Goal: Check status

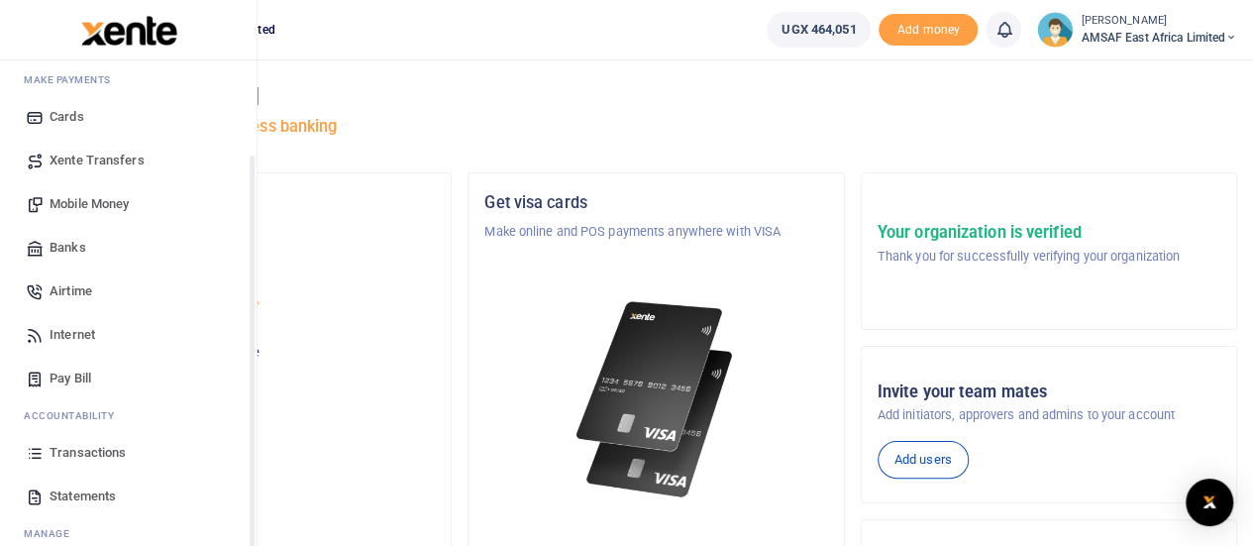
scroll to position [160, 0]
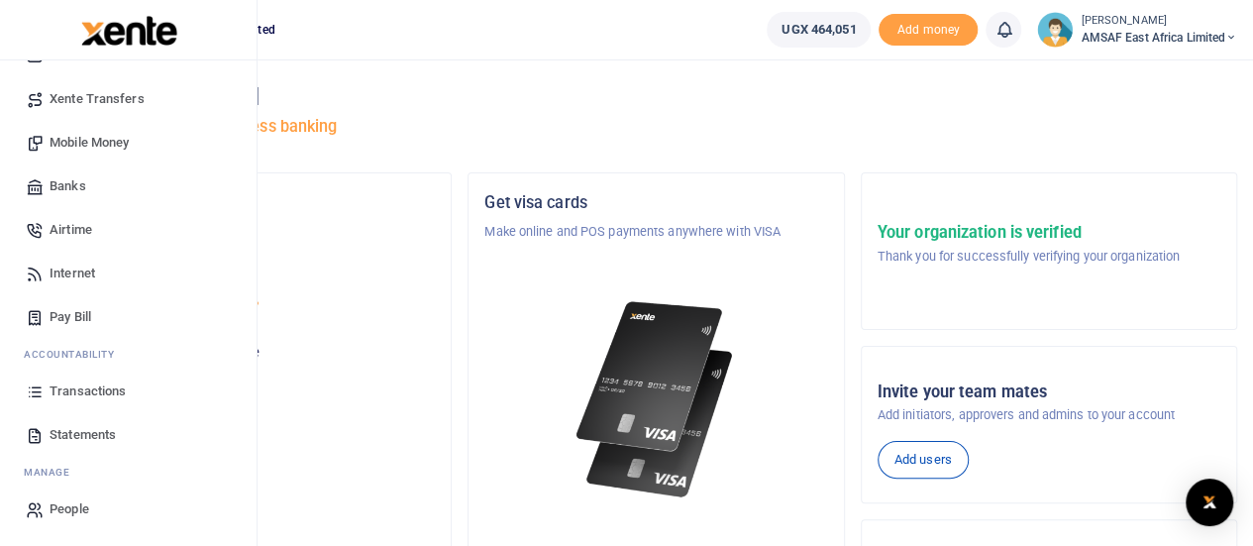
click at [111, 383] on span "Transactions" at bounding box center [88, 391] width 76 height 20
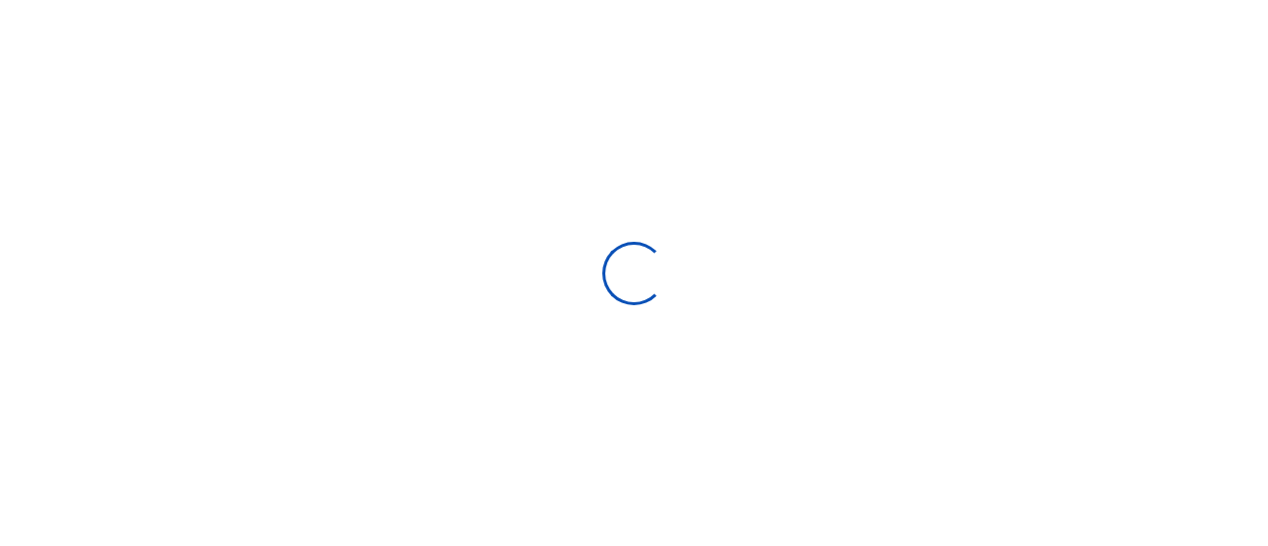
select select
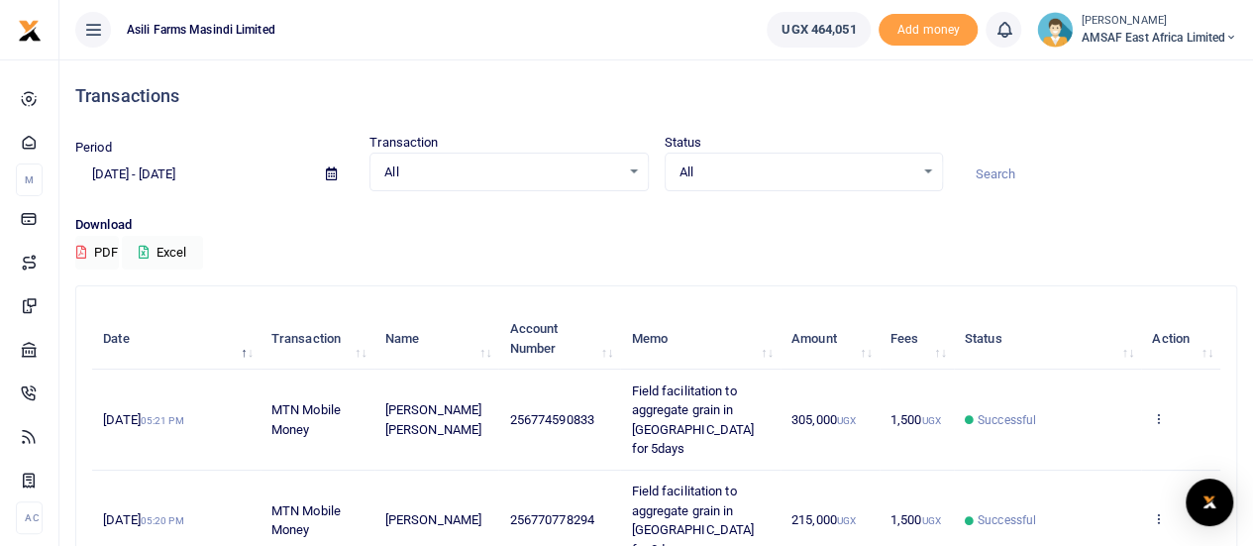
click at [330, 175] on icon at bounding box center [331, 173] width 11 height 13
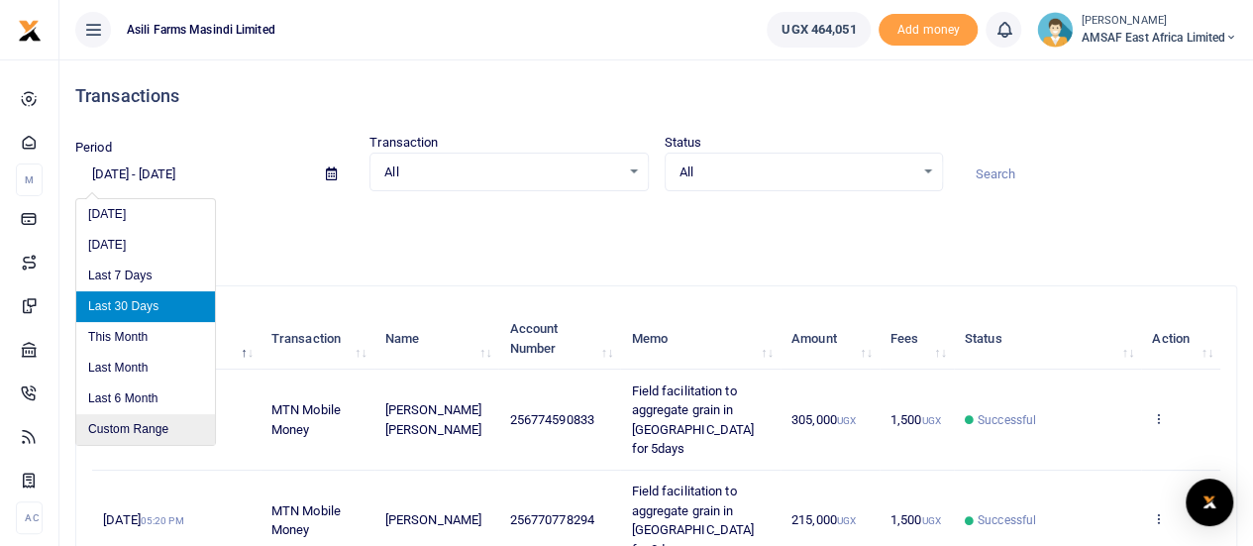
click at [143, 425] on li "Custom Range" at bounding box center [145, 429] width 139 height 31
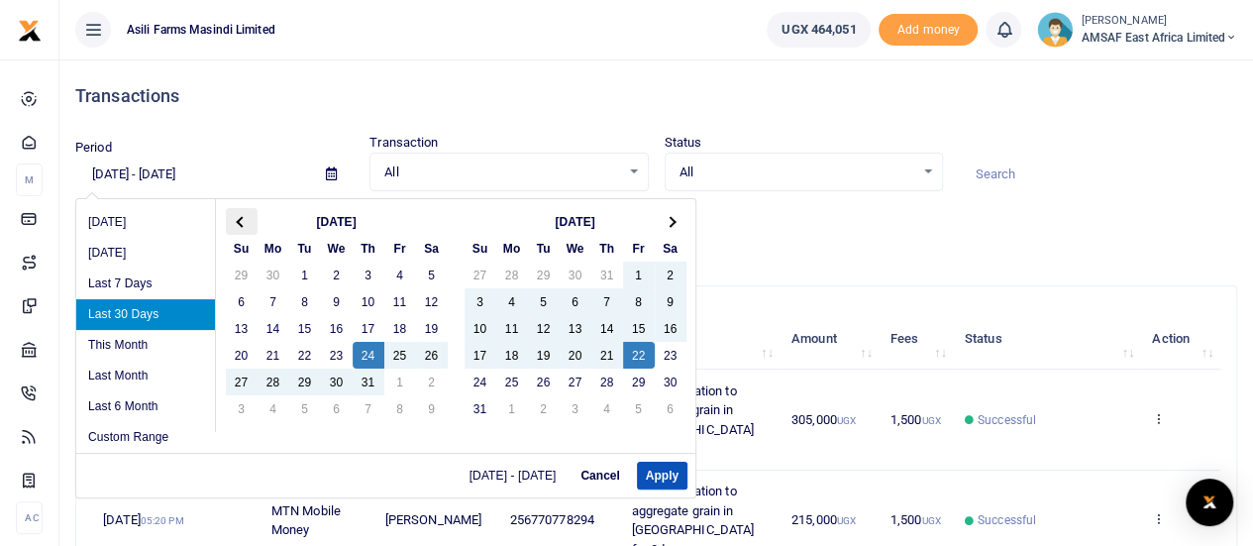
click at [242, 222] on span at bounding box center [241, 221] width 11 height 11
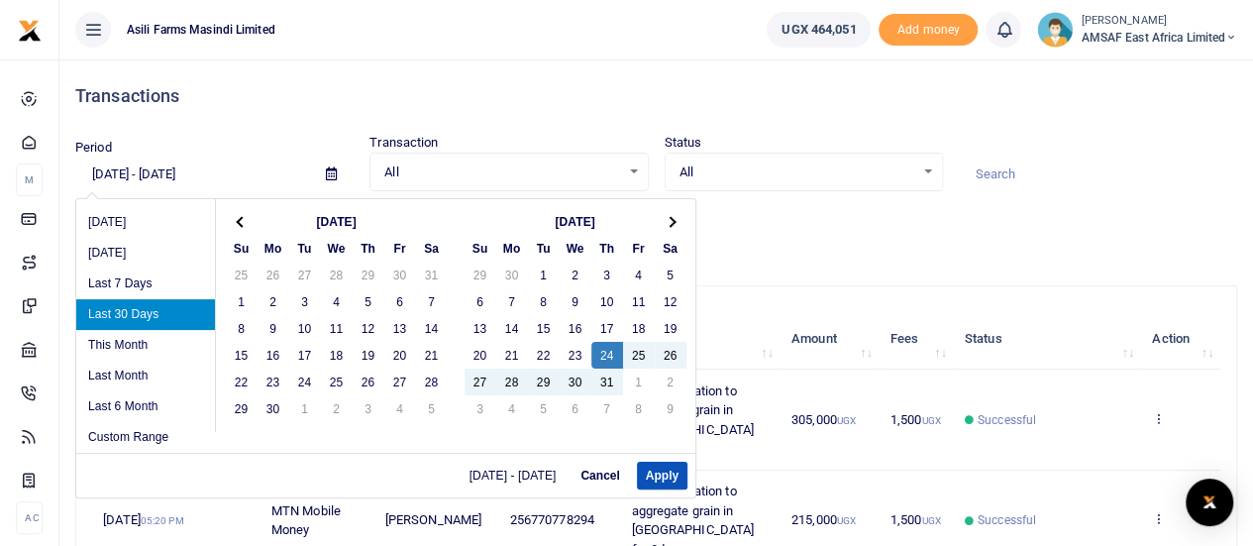
click at [242, 222] on span at bounding box center [241, 221] width 11 height 11
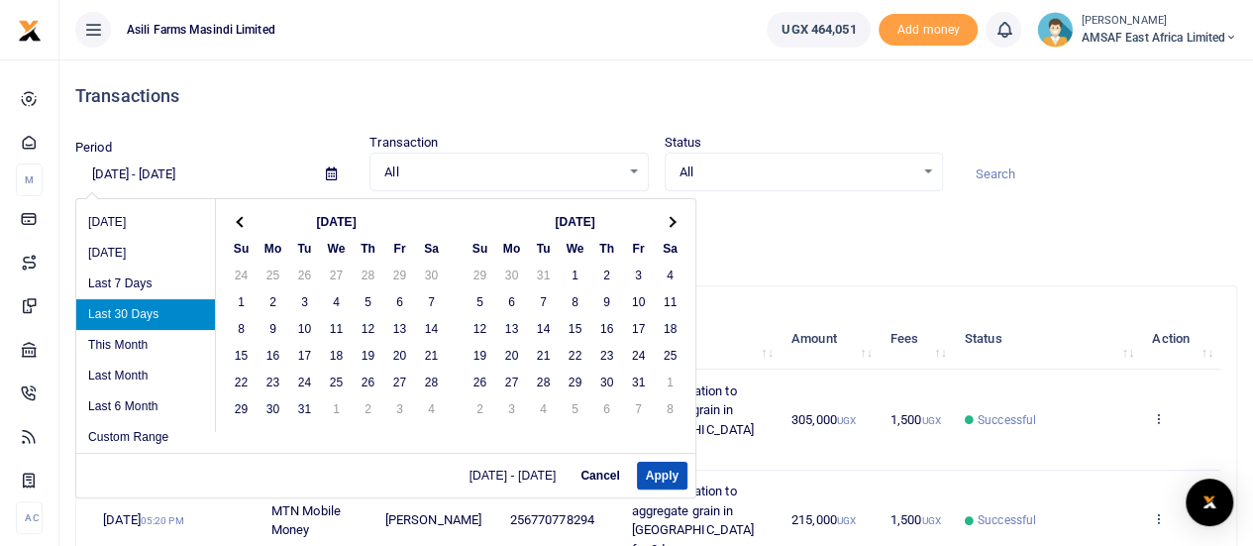
click at [242, 222] on span at bounding box center [241, 221] width 11 height 11
click at [671, 225] on th at bounding box center [671, 221] width 32 height 27
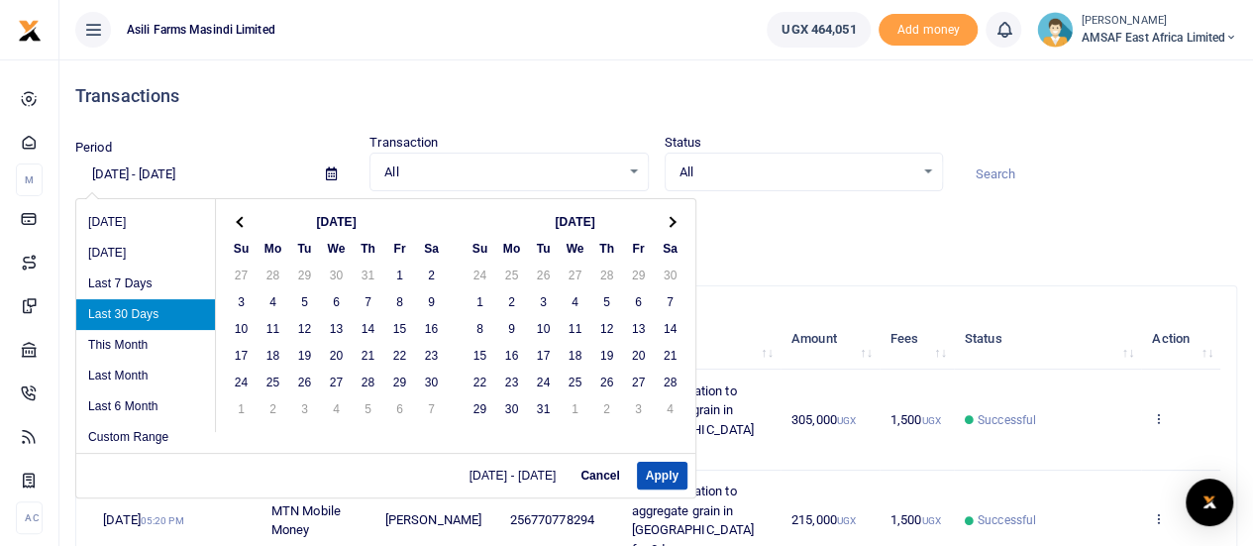
click at [671, 225] on th at bounding box center [671, 221] width 32 height 27
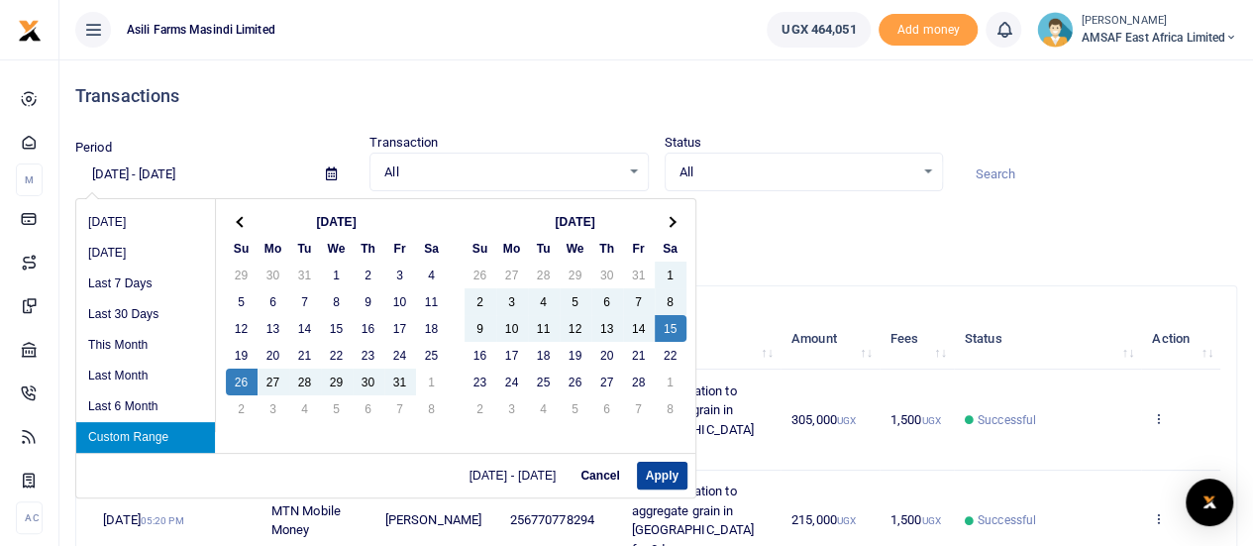
click at [663, 470] on button "Apply" at bounding box center [662, 476] width 51 height 28
type input "[DATE] - [DATE]"
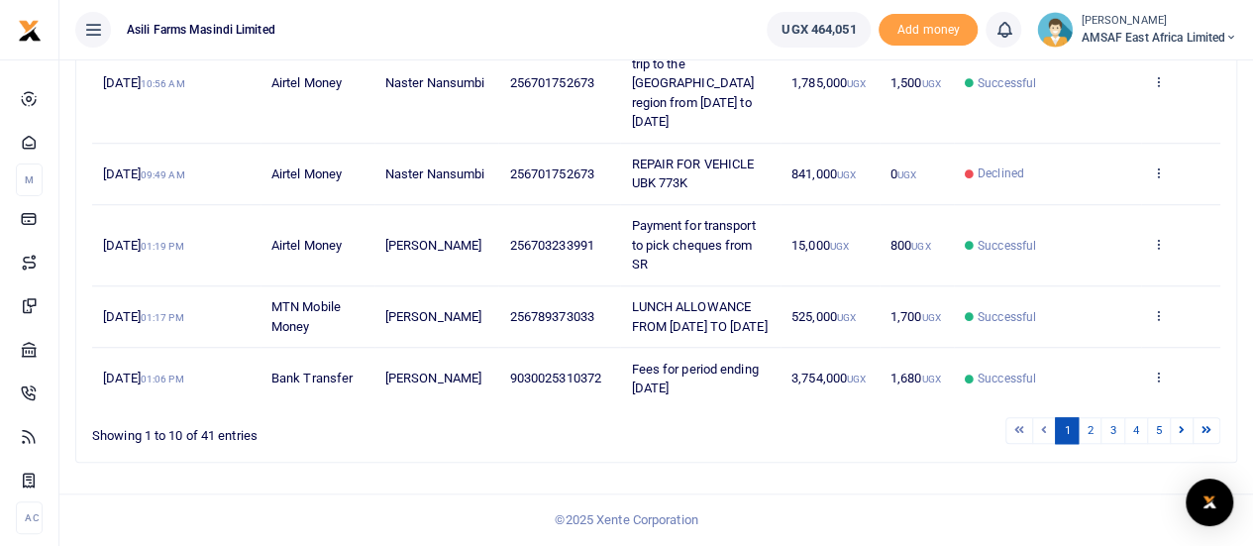
scroll to position [726, 0]
click at [1089, 434] on link "2" at bounding box center [1090, 430] width 24 height 27
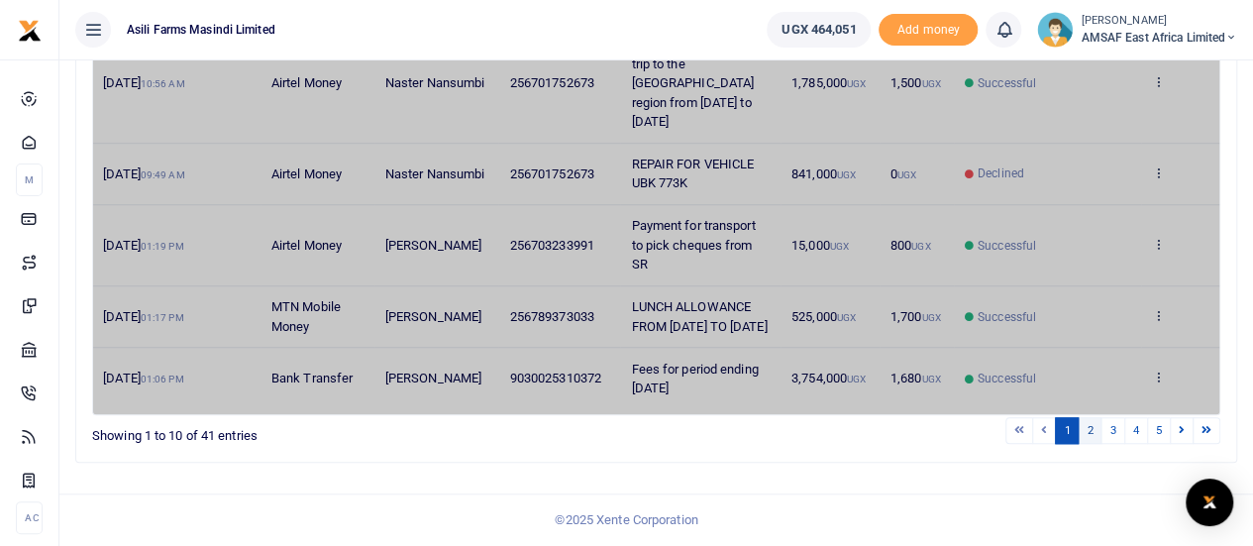
scroll to position [649, 0]
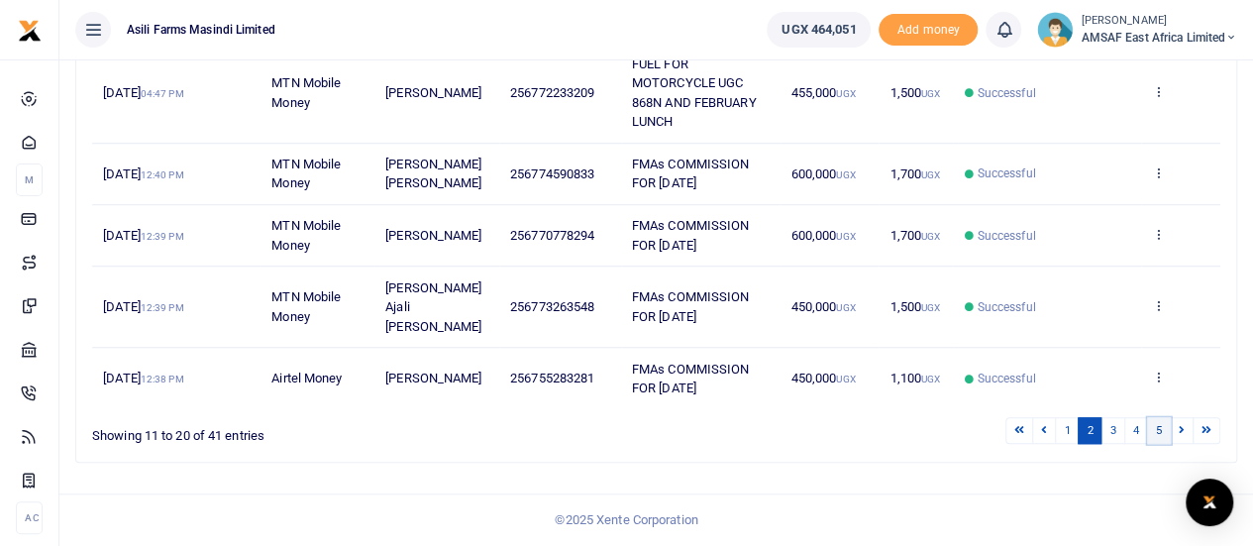
click at [1159, 431] on link "5" at bounding box center [1159, 430] width 24 height 27
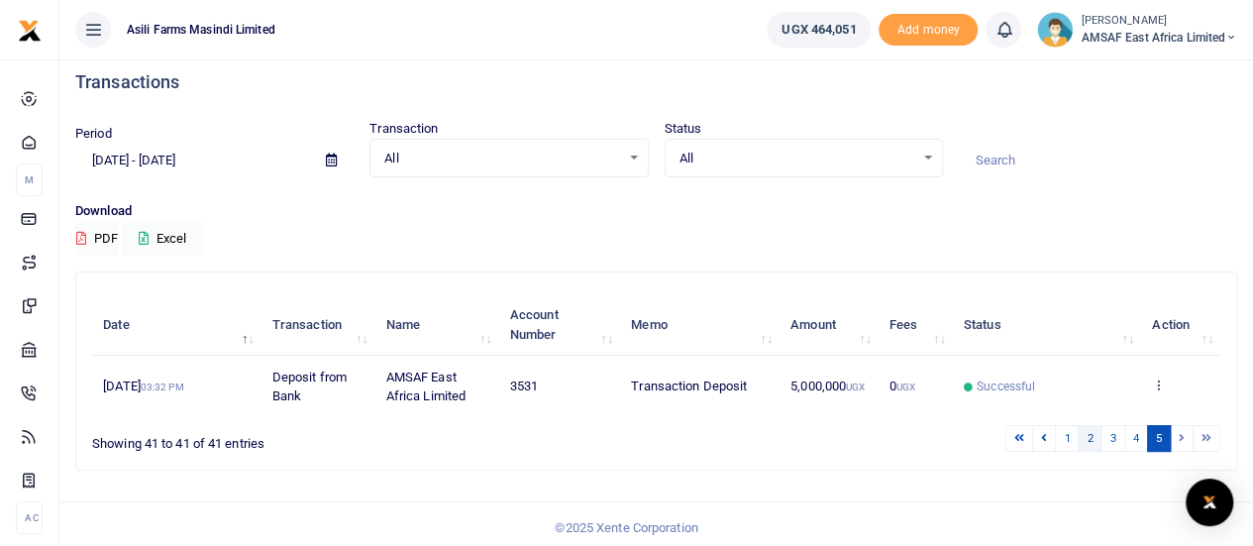
scroll to position [0, 0]
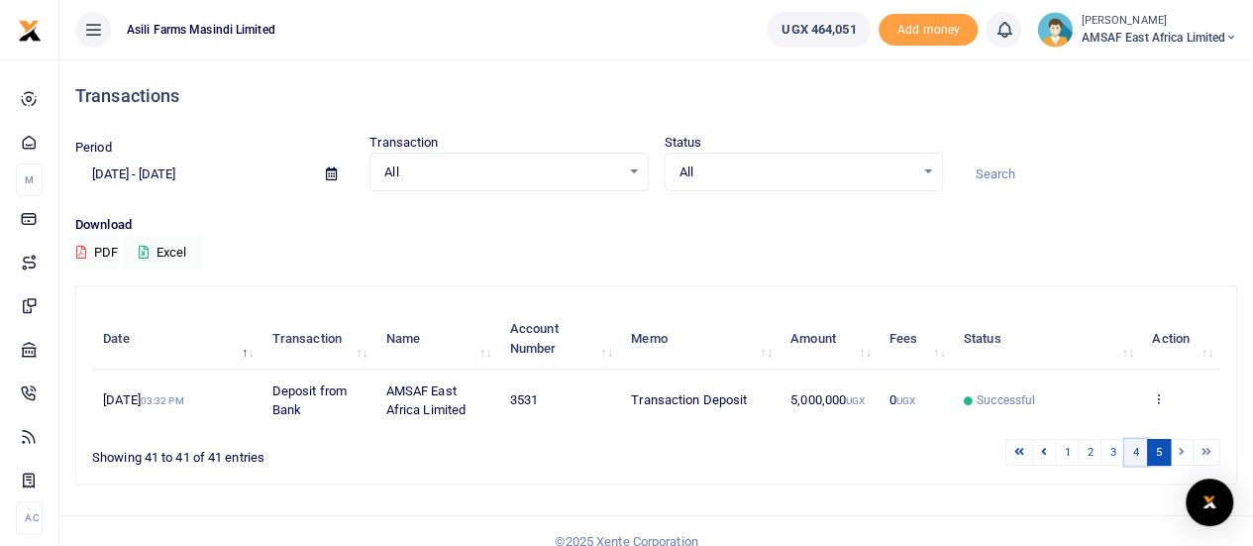
click at [1137, 453] on link "4" at bounding box center [1136, 452] width 24 height 27
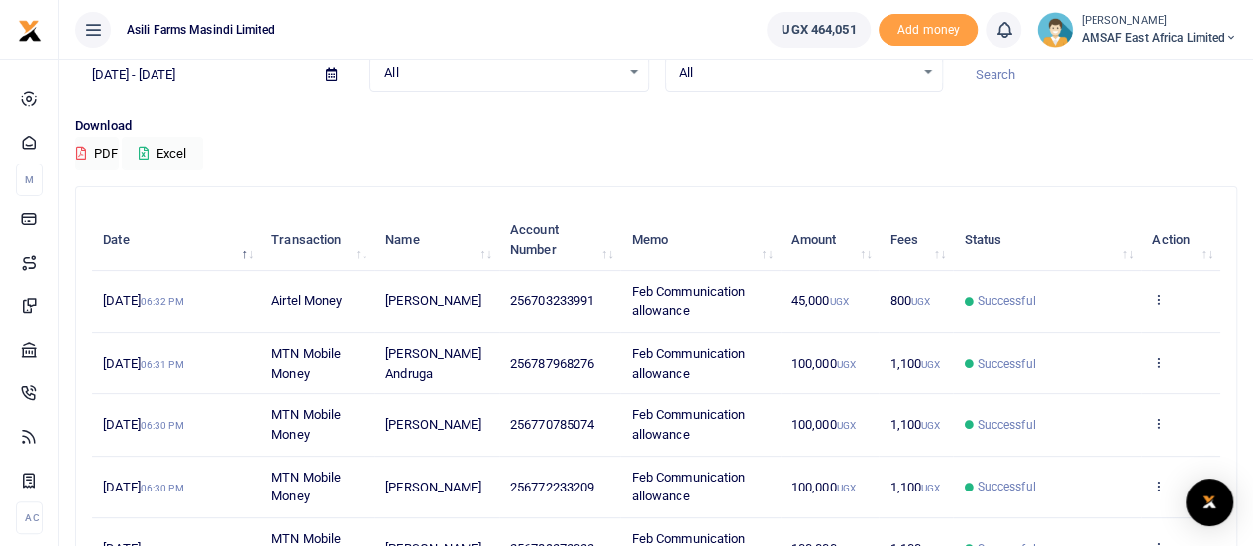
scroll to position [649, 0]
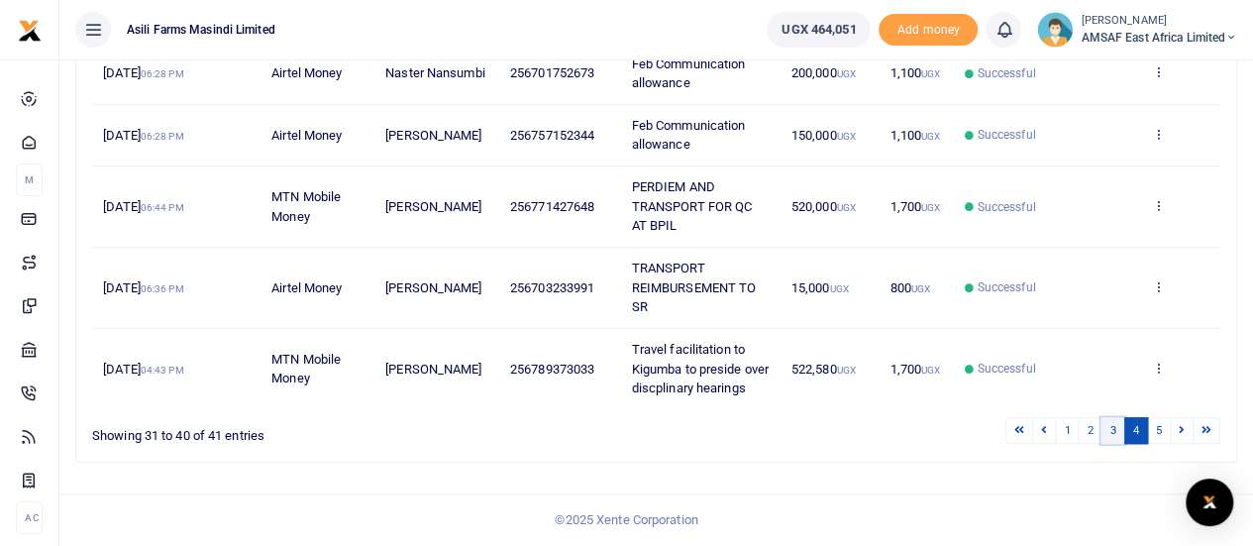
click at [1116, 428] on link "3" at bounding box center [1112, 430] width 24 height 27
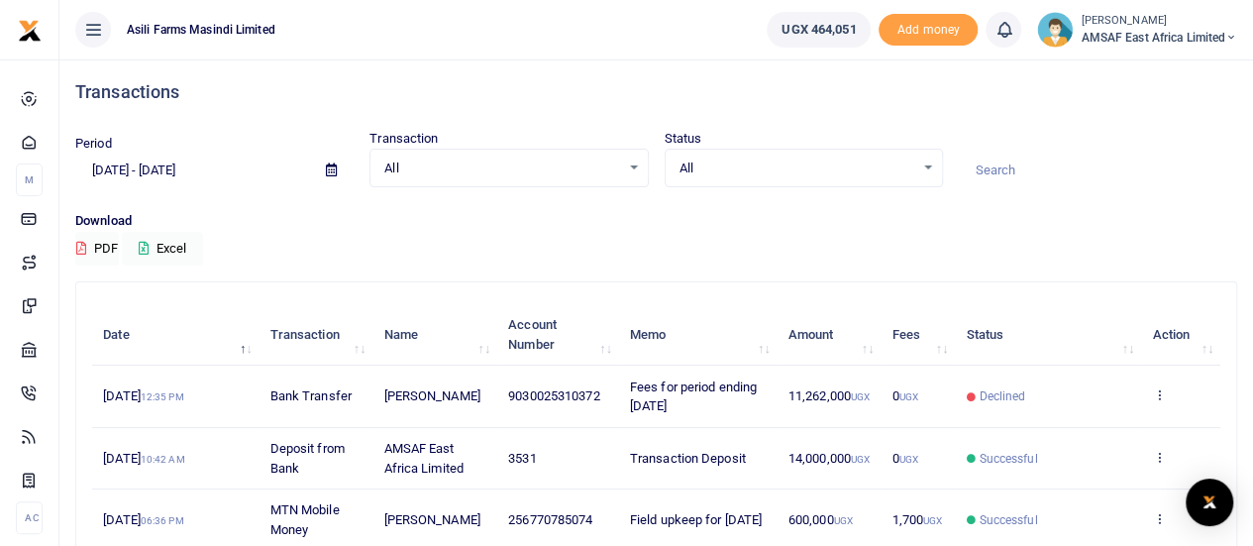
scroll to position [0, 0]
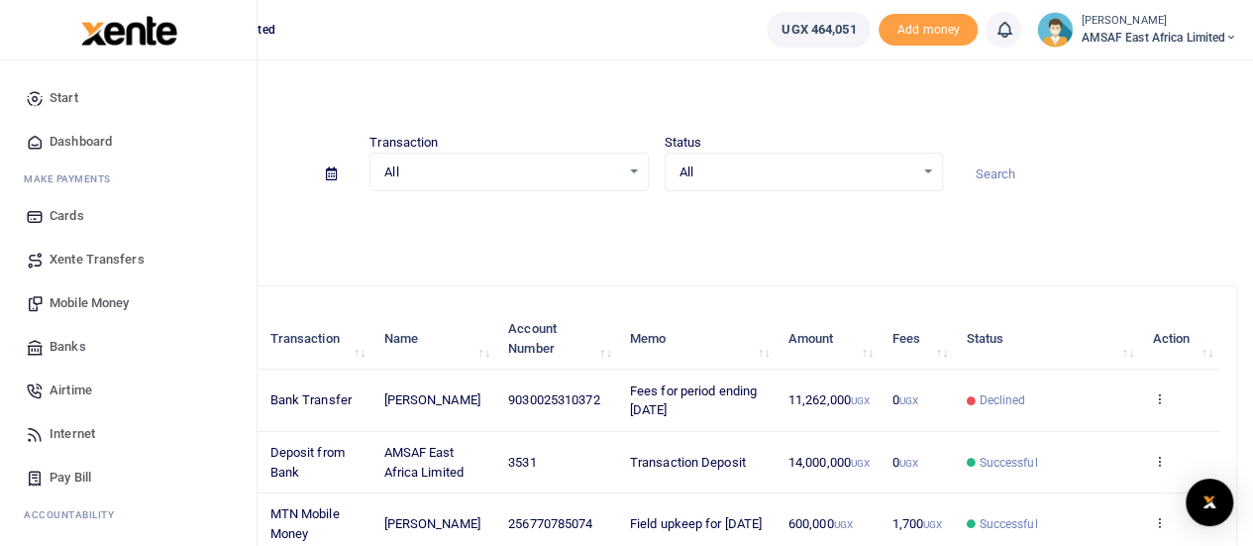
click at [61, 101] on span "Start" at bounding box center [64, 98] width 29 height 20
